Goal: Task Accomplishment & Management: Manage account settings

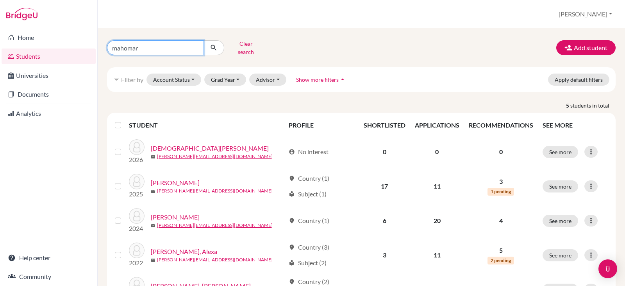
click at [163, 48] on input "mahomar" at bounding box center [155, 47] width 97 height 15
type input "[PERSON_NAME]"
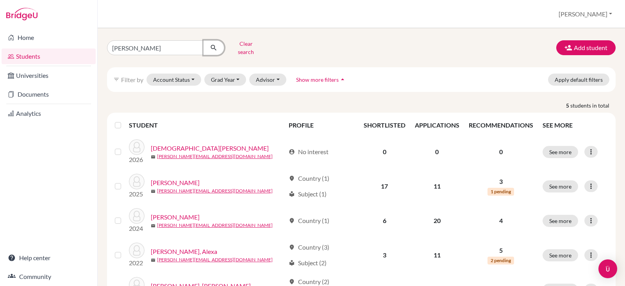
click at [213, 44] on icon "submit" at bounding box center [214, 48] width 8 height 8
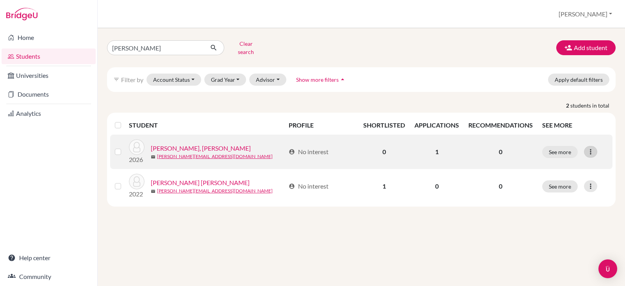
click at [591, 148] on icon at bounding box center [591, 152] width 8 height 8
click at [547, 187] on button "Reset Password" at bounding box center [557, 193] width 62 height 13
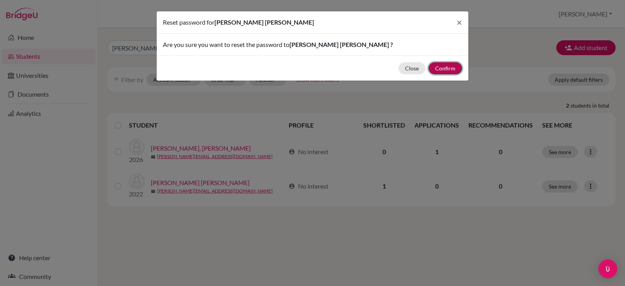
click at [442, 66] on button "Confirm" at bounding box center [446, 68] width 34 height 12
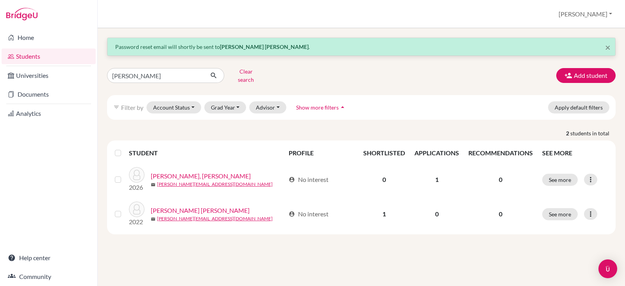
click at [31, 55] on link "Students" at bounding box center [49, 56] width 94 height 16
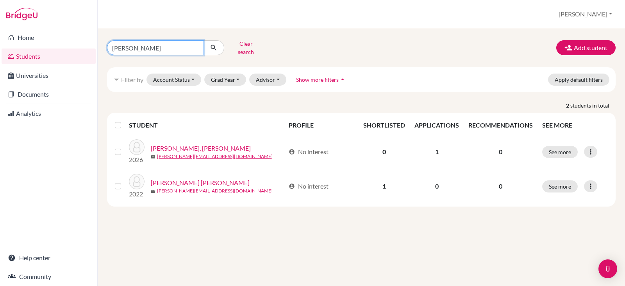
click at [140, 50] on input "[PERSON_NAME]" at bounding box center [155, 47] width 97 height 15
type input "a"
type input "carlos martinez"
click at [215, 45] on icon "submit" at bounding box center [214, 48] width 8 height 8
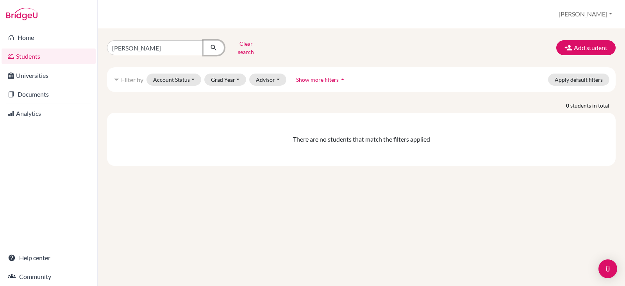
click at [215, 45] on icon "submit" at bounding box center [214, 48] width 8 height 8
click at [158, 47] on input "carlos martinez" at bounding box center [155, 47] width 97 height 15
type input "c"
type input "martinez"
click at [214, 44] on icon "submit" at bounding box center [214, 48] width 8 height 8
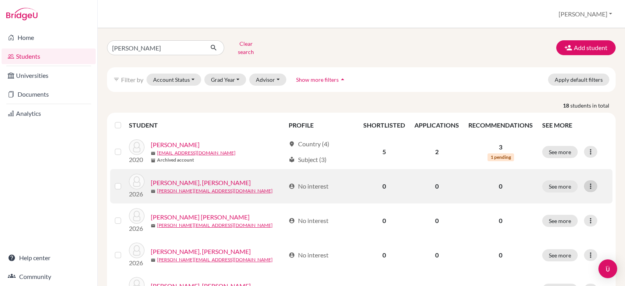
click at [587, 182] on icon at bounding box center [591, 186] width 8 height 8
click at [547, 223] on button "Reset Password" at bounding box center [552, 227] width 62 height 13
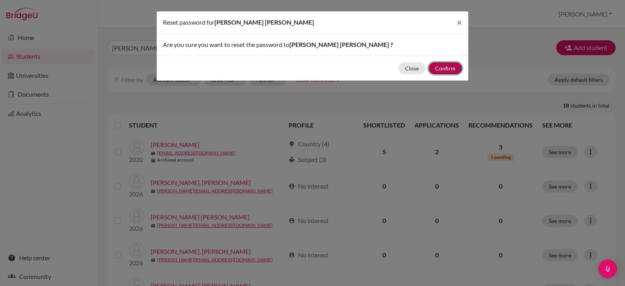
click at [448, 70] on button "Confirm" at bounding box center [446, 68] width 34 height 12
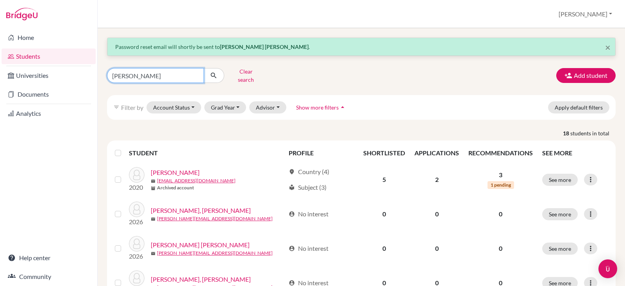
click at [145, 73] on input "martinez" at bounding box center [155, 75] width 97 height 15
type input "m"
type input "jaime"
click at [210, 73] on icon "submit" at bounding box center [214, 76] width 8 height 8
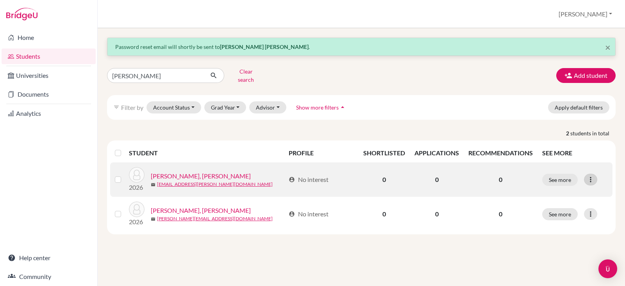
click at [592, 175] on icon at bounding box center [591, 179] width 8 height 8
click at [549, 215] on button "Reset Password" at bounding box center [557, 221] width 62 height 13
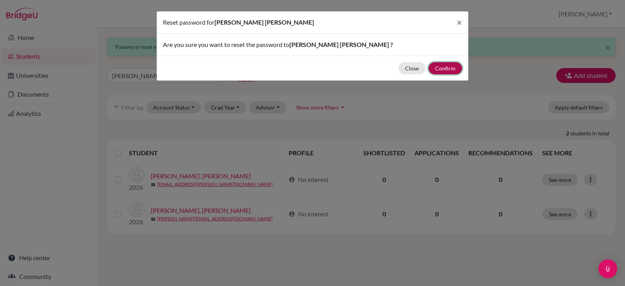
click at [444, 66] on button "Confirm" at bounding box center [446, 68] width 34 height 12
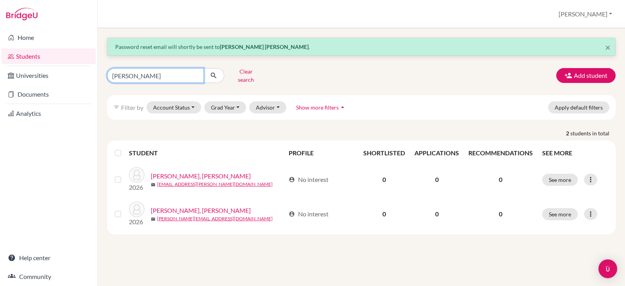
click at [161, 69] on input "jaime" at bounding box center [155, 75] width 97 height 15
type input "j"
type input "[PERSON_NAME]"
click at [210, 72] on icon "submit" at bounding box center [214, 76] width 8 height 8
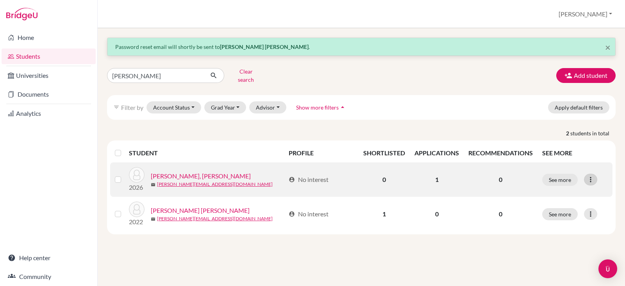
click at [591, 175] on icon at bounding box center [591, 179] width 8 height 8
click at [557, 190] on button "Edit student" at bounding box center [557, 196] width 62 height 13
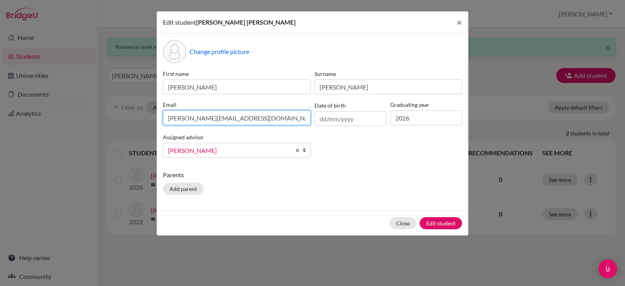
click at [266, 120] on input "[PERSON_NAME][EMAIL_ADDRESS][DOMAIN_NAME]" at bounding box center [237, 117] width 148 height 15
type input "a"
type input "amilcarmolina2509@gmail.com"
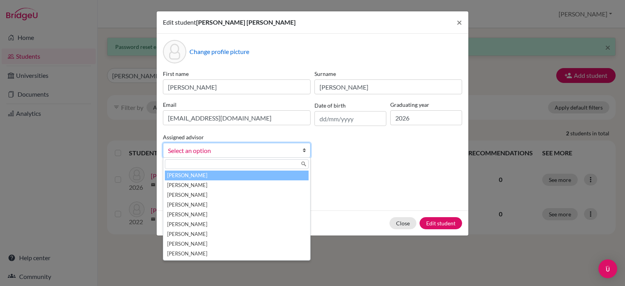
click at [304, 154] on b at bounding box center [307, 150] width 8 height 14
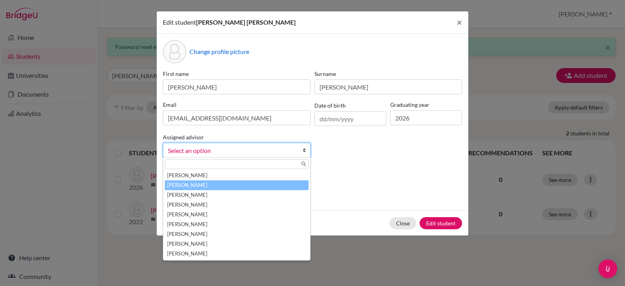
click at [218, 187] on li "Bowen, Jessica" at bounding box center [237, 185] width 144 height 10
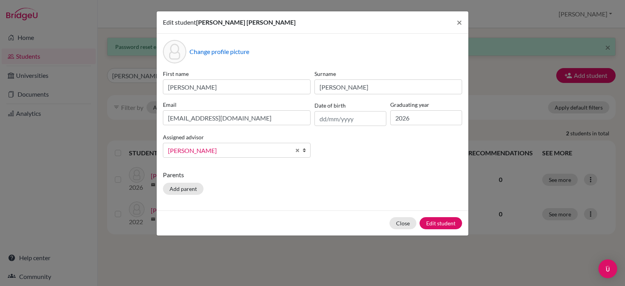
click at [378, 150] on div "First name Molina Castro Surname Amilcar Email amilcarmolina2509@gmail.com Date…" at bounding box center [312, 117] width 303 height 94
click at [437, 222] on button "Edit student" at bounding box center [441, 223] width 43 height 12
